Goal: Task Accomplishment & Management: Manage account settings

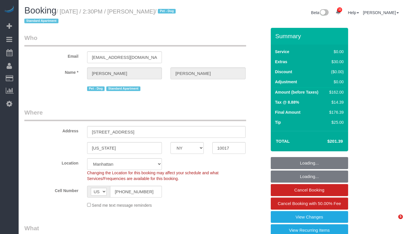
select select "NY"
select select "object:951"
select select "number:57"
select select "number:75"
select select "number:13"
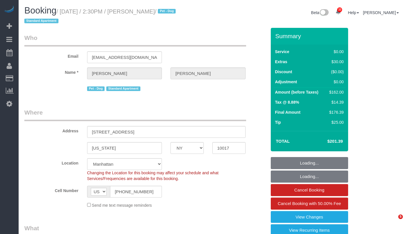
select select "number:6"
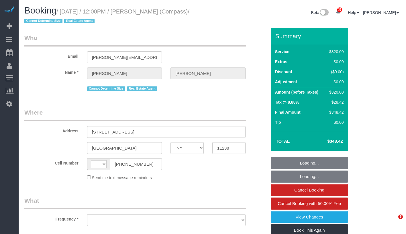
select select "NY"
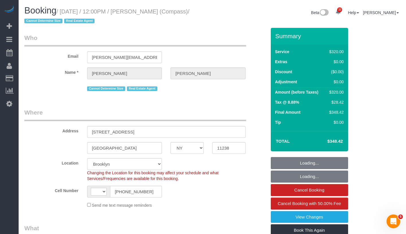
select select "string:stripe-pm_1S32W14VGloSiKo77iBP26Jc"
select select "string:[GEOGRAPHIC_DATA]"
select select "object:910"
select select "spot1"
select select "number:59"
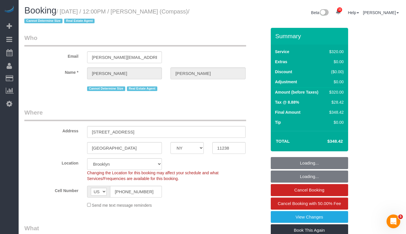
select select "number:79"
select select "number:15"
select select "number:7"
select select "object:1410"
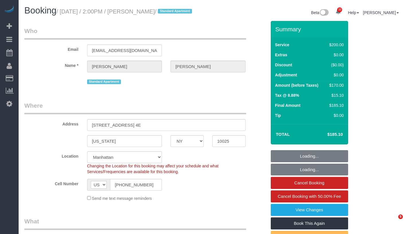
select select "NY"
select select "150"
select select "string:stripe-pm_1RLA1H4VGloSiKo74mUMgqPe"
select select "spot1"
select select "number:56"
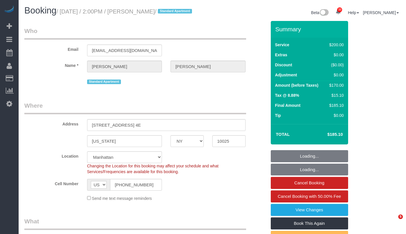
select select "number:90"
select select "number:15"
select select "number:5"
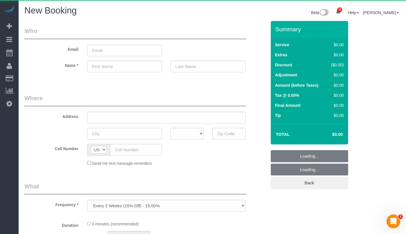
select select "number:89"
select select "number:90"
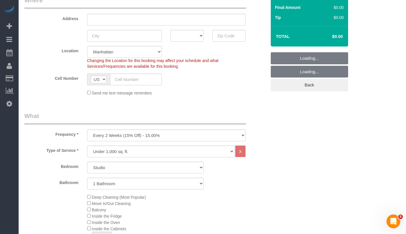
scroll to position [100, 0]
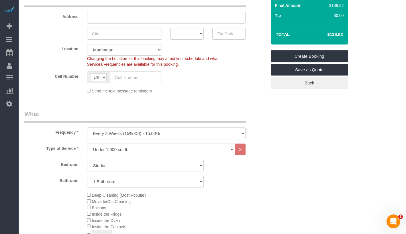
click at [175, 134] on select "One Time Weekly (20% Off) - 20.00% Every 2 Weeks (15% Off) - 15.00% Every 4 Wee…" at bounding box center [166, 133] width 158 height 12
select select "object:1604"
click at [87, 127] on select "One Time Weekly (20% Off) - 20.00% Every 2 Weeks (15% Off) - 15.00% Every 4 Wee…" at bounding box center [166, 133] width 158 height 12
click at [152, 150] on select "Under 1,000 sq. ft. 1,001 - 1,500 sq. ft. 1,500+ sq. ft. Custom Cleaning Office…" at bounding box center [160, 149] width 147 height 12
select select "308"
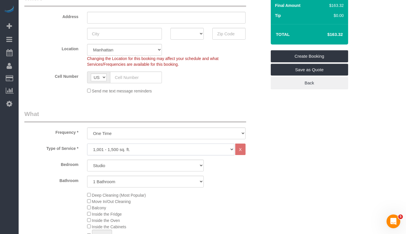
click at [87, 143] on select "Under 1,000 sq. ft. 1,001 - 1,500 sq. ft. 1,500+ sq. ft. Custom Cleaning Office…" at bounding box center [160, 149] width 147 height 12
select select "1"
select select "120"
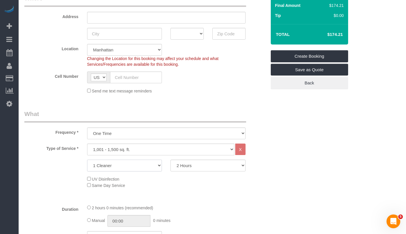
click at [150, 166] on select "1 Cleaner 2 Cleaners 3 Cleaners 4 Cleaners 5 Cleaners" at bounding box center [124, 165] width 75 height 12
select select "2"
click at [87, 159] on select "1 Cleaner 2 Cleaners 3 Cleaners 4 Cleaners 5 Cleaners" at bounding box center [124, 165] width 75 height 12
click at [198, 163] on select "2 Hours 2.5 Hours 3 Hours 3.5 Hours 4 Hours 4.5 Hours 5 Hours 5.5 Hours 6 Hours…" at bounding box center [208, 165] width 75 height 12
select select "270"
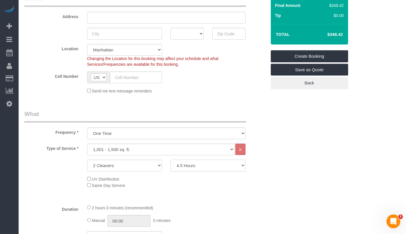
click at [171, 159] on select "2 Hours 2.5 Hours 3 Hours 3.5 Hours 4 Hours 4.5 Hours 5 Hours 5.5 Hours 6 Hours…" at bounding box center [208, 165] width 75 height 12
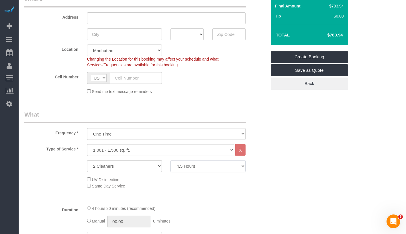
scroll to position [99, 0]
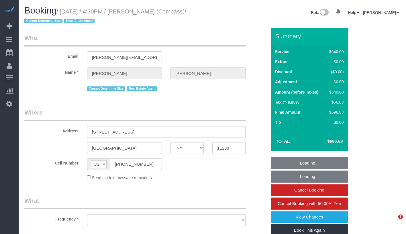
select select "NY"
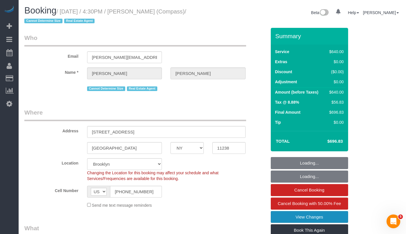
select select "object:829"
select select "240"
select select "number:59"
select select "number:79"
select select "number:15"
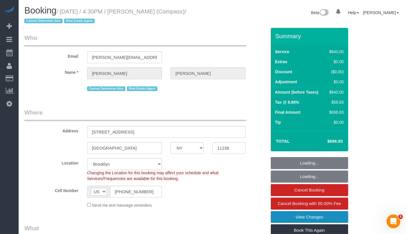
select select "number:7"
select select "object:1069"
click at [329, 216] on link "View Changes" at bounding box center [309, 217] width 77 height 12
select select "string:stripe-pm_1S32W14VGloSiKo77iBP26Jc"
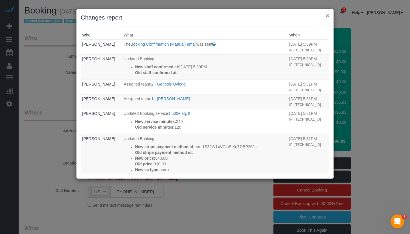
click at [327, 15] on button "×" at bounding box center [327, 16] width 3 height 6
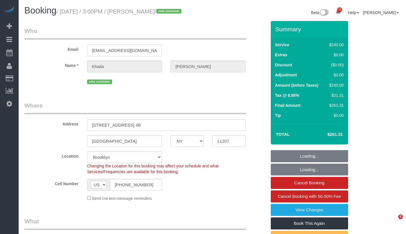
select select "NY"
select select "180"
select select "spot1"
select select "number:63"
select select "number:75"
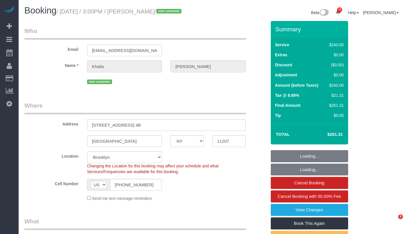
select select "number:15"
select select "number:5"
select select "NY"
select select "180"
select select "spot1"
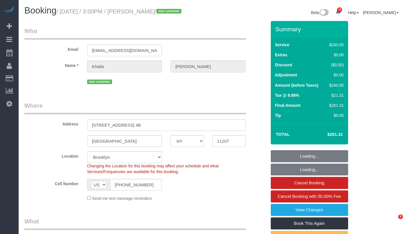
select select "number:63"
select select "number:75"
select select "number:15"
select select "number:5"
select select "NY"
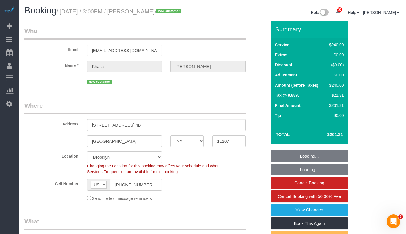
select select "string:stripe-pm_1SDw4B4VGloSiKo7GnbVjU4A"
select select "number:63"
select select "number:75"
select select "number:15"
select select "number:5"
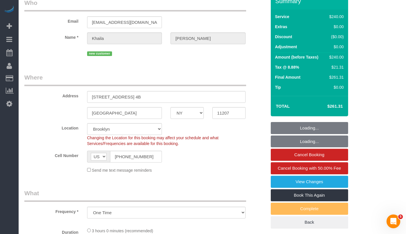
select select "object:970"
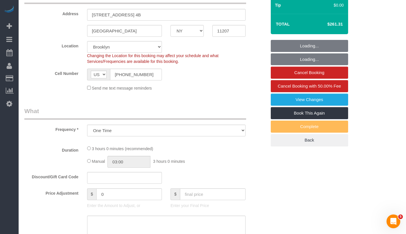
select select "spot1"
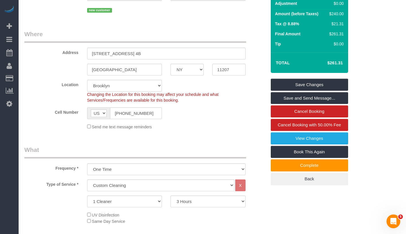
scroll to position [113, 0]
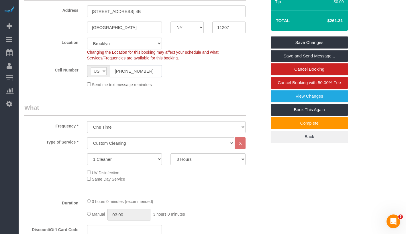
click at [119, 77] on input "(904) 305-3843" at bounding box center [136, 71] width 52 height 12
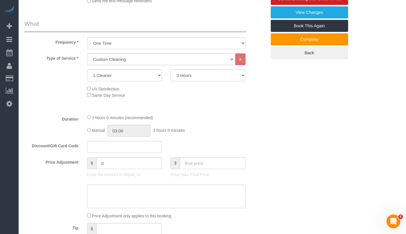
scroll to position [198, 0]
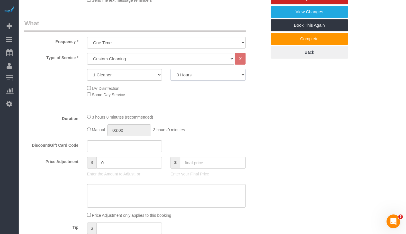
click at [211, 81] on select "2 Hours 2.5 Hours 3 Hours 3.5 Hours 4 Hours 4.5 Hours 5 Hours 5.5 Hours 6 Hours…" at bounding box center [208, 75] width 75 height 12
select select "210"
click at [171, 76] on select "2 Hours 2.5 Hours 3 Hours 3.5 Hours 4 Hours 4.5 Hours 5 Hours 5.5 Hours 6 Hours…" at bounding box center [208, 75] width 75 height 12
select select "spot39"
click at [89, 136] on div "Manual 03:00 3 hours 0 minutes" at bounding box center [166, 130] width 158 height 12
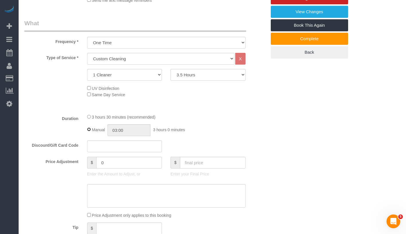
type input "03:30"
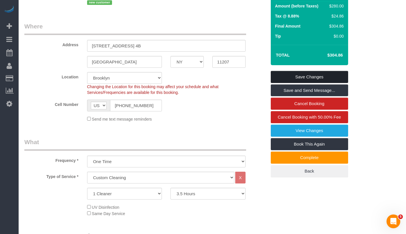
click at [340, 83] on link "Save Changes" at bounding box center [309, 77] width 77 height 12
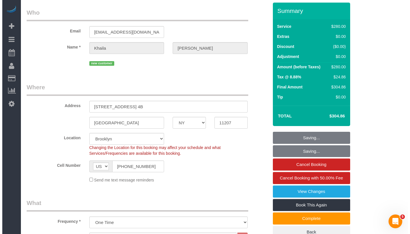
scroll to position [0, 0]
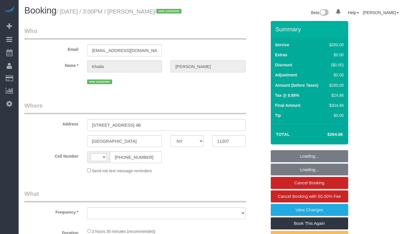
select select "NY"
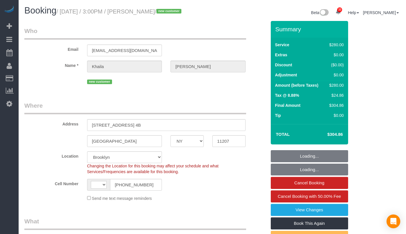
select select "string:US"
select select "object:966"
select select "string:stripe-pm_1SDw4B4VGloSiKo7GnbVjU4A"
select select "number:63"
select select "number:75"
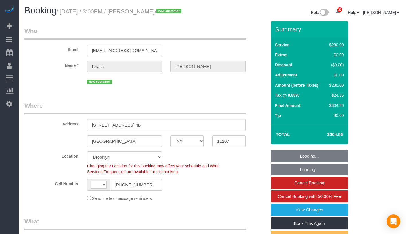
select select "number:15"
select select "number:5"
select select "210"
select select "spot1"
select select "object:1452"
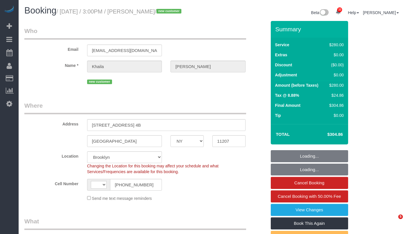
select select "NY"
select select "string:stripe-pm_1SDw4B4VGloSiKo7GnbVjU4A"
select select "number:63"
select select "number:75"
select select "number:15"
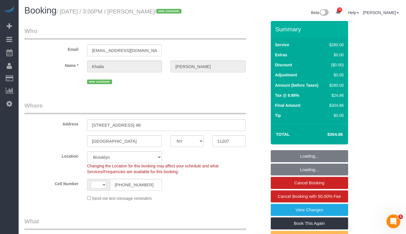
select select "number:5"
select select "string:[GEOGRAPHIC_DATA]"
select select "object:971"
select select "spot1"
select select "210"
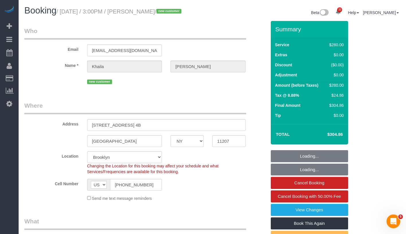
select select "object:1452"
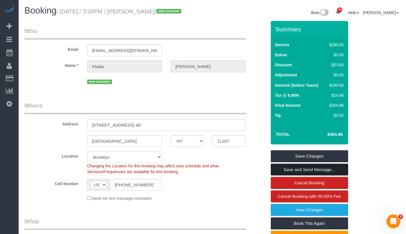
click at [335, 175] on link "Save and Send Message..." at bounding box center [309, 169] width 77 height 12
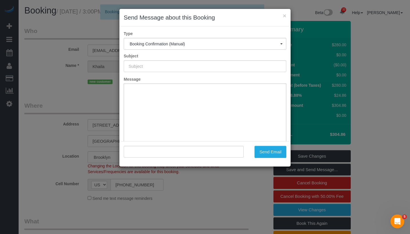
type input "Cleaning Confirmed for 10/03/2025 at 3:00pm"
type input ""Khaila Espinoza" <khailaespinoza@yahoo.com>"
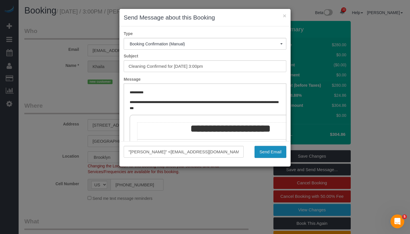
click at [269, 150] on button "Send Email" at bounding box center [271, 152] width 32 height 12
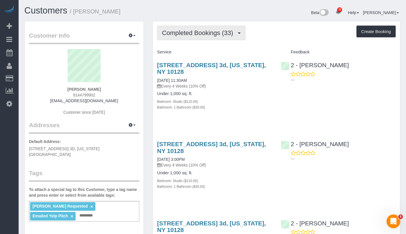
click at [211, 35] on span "Completed Bookings (33)" at bounding box center [199, 32] width 74 height 7
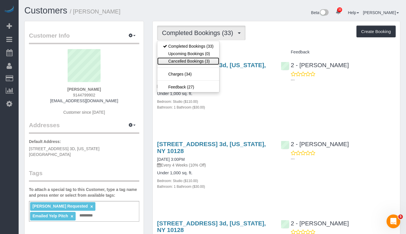
click at [187, 58] on link "Cancelled Bookings (3)" at bounding box center [188, 60] width 62 height 7
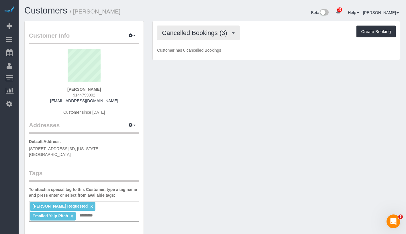
click at [198, 38] on button "Cancelled Bookings (3)" at bounding box center [198, 33] width 83 height 15
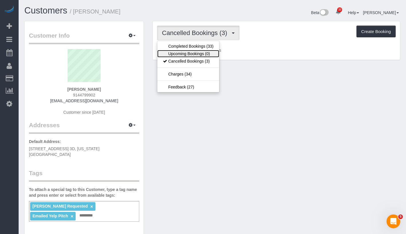
click at [190, 54] on link "Upcoming Bookings (0)" at bounding box center [188, 53] width 62 height 7
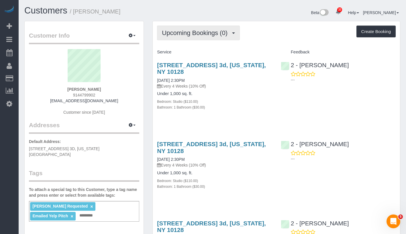
click at [206, 32] on span "Upcoming Bookings (0)" at bounding box center [196, 32] width 68 height 7
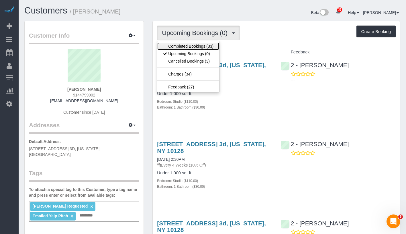
click at [207, 44] on link "Completed Bookings (33)" at bounding box center [188, 45] width 62 height 7
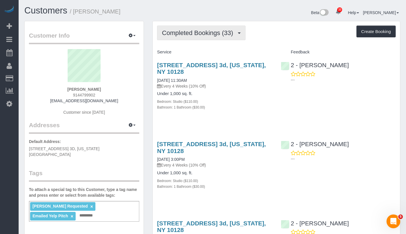
click at [209, 37] on button "Completed Bookings (33)" at bounding box center [201, 33] width 88 height 15
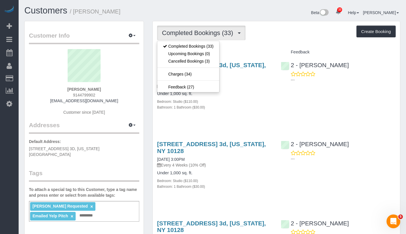
click at [268, 36] on div "Completed Bookings (33) Completed Bookings (33) Upcoming Bookings (0) Cancelled…" at bounding box center [276, 33] width 239 height 15
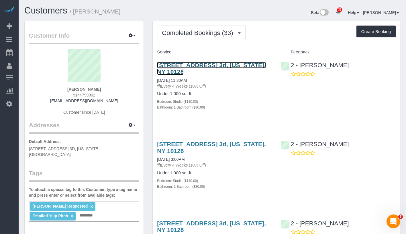
click at [171, 72] on link "[STREET_ADDRESS] 3d, [US_STATE], NY 10128" at bounding box center [211, 68] width 109 height 13
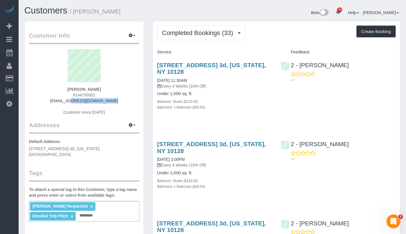
drag, startPoint x: 60, startPoint y: 100, endPoint x: 105, endPoint y: 100, distance: 45.3
click at [105, 100] on div "Genevieve Leone 9144799902 genleone1@gmail.com Customer since 2022" at bounding box center [84, 85] width 110 height 72
copy link "[EMAIL_ADDRESS][DOMAIN_NAME]"
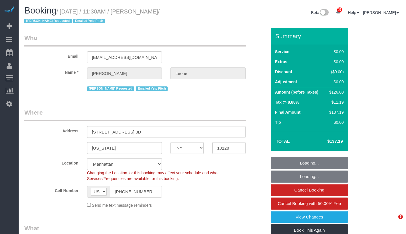
select select "NY"
select select "string:stripe-pm_1KnkrS4VGloSiKo7bRqFgxJd"
select select "object:1477"
select select "number:89"
select select "number:90"
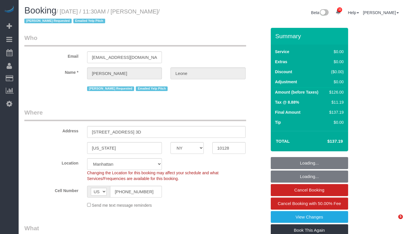
select select "number:15"
select select "number:5"
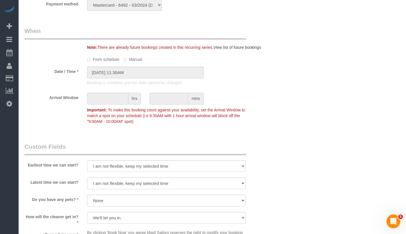
scroll to position [425, 0]
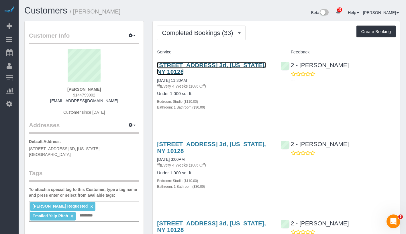
click at [188, 67] on link "317 East 90th Street, Apt. 3d, New York, NY 10128" at bounding box center [211, 68] width 109 height 13
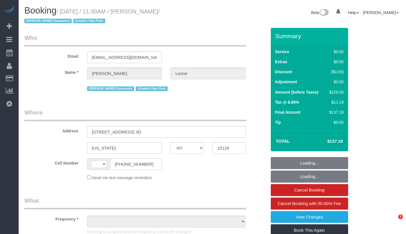
select select "NY"
select select "object:581"
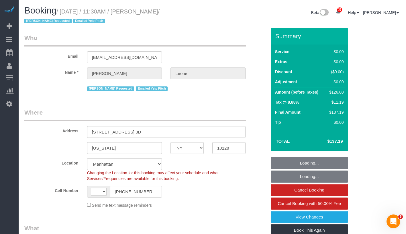
select select "string:[GEOGRAPHIC_DATA]"
select select "string:stripe-pm_1KnkrS4VGloSiKo7bRqFgxJd"
select select "number:89"
select select "number:90"
select select "number:15"
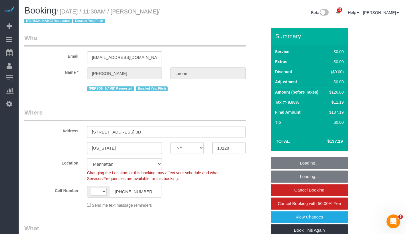
select select "number:5"
select select "object:979"
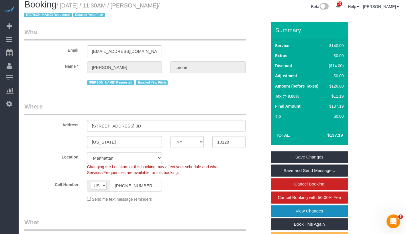
scroll to position [40, 0]
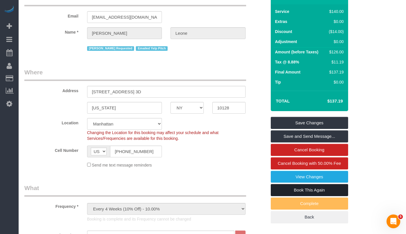
click at [332, 191] on link "Book This Again" at bounding box center [309, 190] width 77 height 12
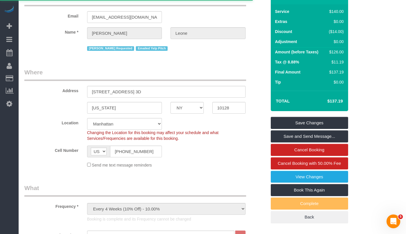
select select "NY"
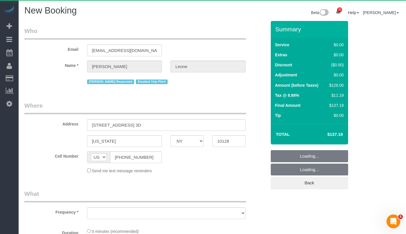
select select "number:89"
select select "number:90"
select select "number:15"
select select "number:5"
select select "string:stripe-pm_1KnkrS4VGloSiKo7bRqFgxJd"
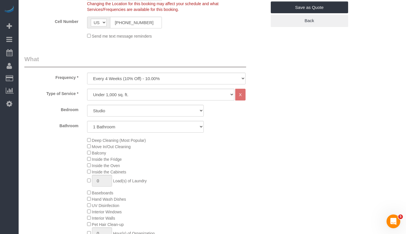
select select "object:2848"
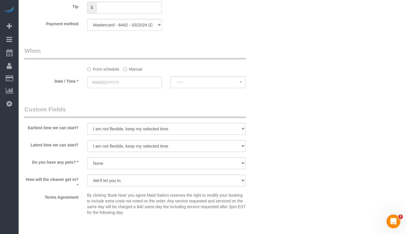
scroll to position [547, 0]
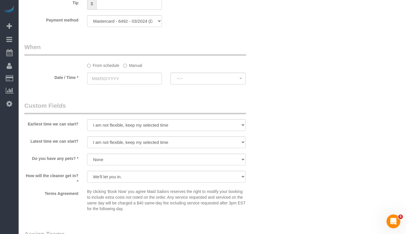
click at [131, 63] on label "Manual" at bounding box center [132, 64] width 19 height 8
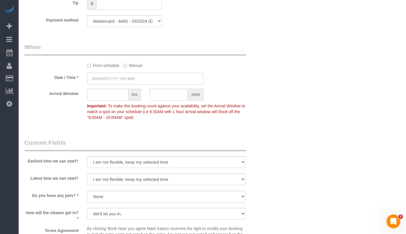
click at [149, 75] on input "text" at bounding box center [145, 79] width 117 height 12
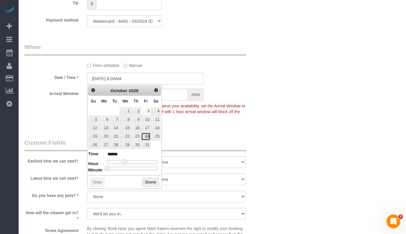
click at [145, 137] on link "24" at bounding box center [145, 136] width 9 height 8
type input "[DATE] 9:00AM"
type input "******"
type input "[DATE] 10:00AM"
type input "*******"
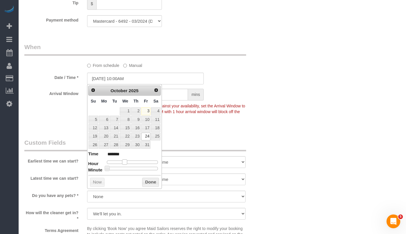
type input "[DATE] 11:00AM"
type input "*******"
type input "[DATE] 12:00PM"
type input "*******"
type input "[DATE] 1:00PM"
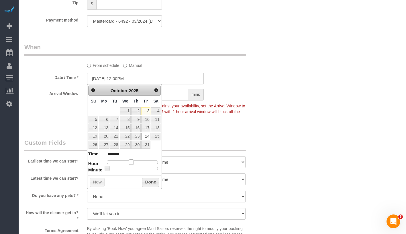
type input "******"
type input "[DATE] 12:00PM"
type input "*******"
type input "[DATE] 1:00PM"
type input "******"
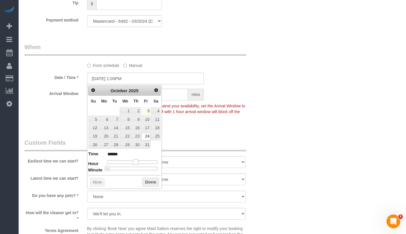
type input "[DATE] 2:00PM"
type input "******"
drag, startPoint x: 126, startPoint y: 162, endPoint x: 139, endPoint y: 162, distance: 13.5
click at [139, 162] on span at bounding box center [137, 161] width 5 height 5
click at [151, 180] on button "Done" at bounding box center [150, 181] width 17 height 9
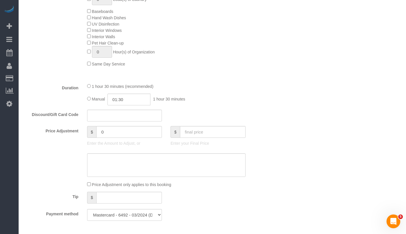
scroll to position [415, 0]
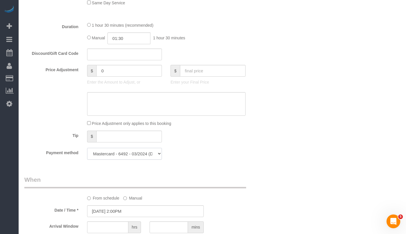
click at [144, 148] on select "Mastercard - 6492 - 03/2024 Mastercard - 6492 - 03/2024 (Default) Add Credit Ca…" at bounding box center [124, 154] width 75 height 12
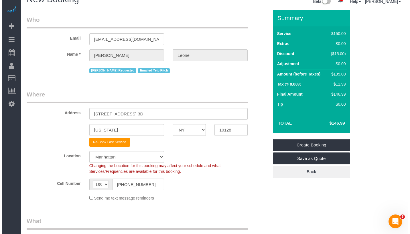
scroll to position [0, 0]
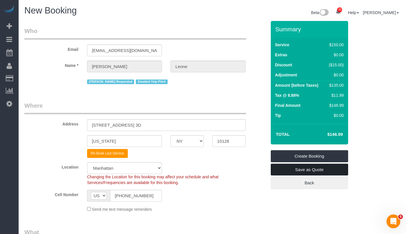
click at [324, 168] on link "Save as Quote" at bounding box center [309, 169] width 77 height 12
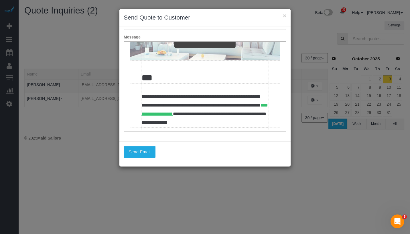
scroll to position [65, 0]
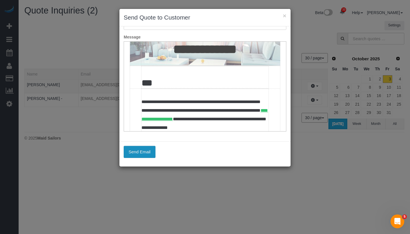
click at [144, 149] on button "Send Email" at bounding box center [140, 152] width 32 height 12
